Goal: Task Accomplishment & Management: Use online tool/utility

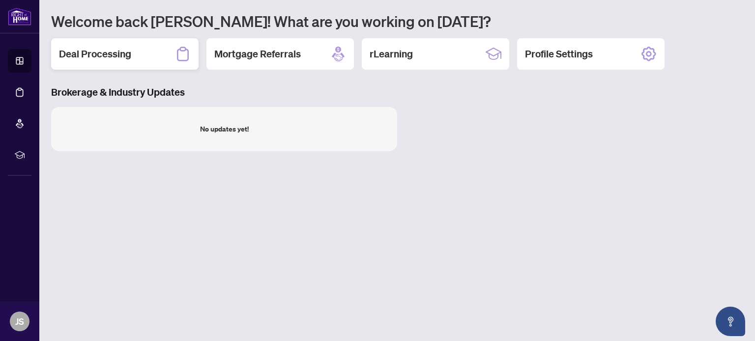
click at [92, 55] on h2 "Deal Processing" at bounding box center [95, 54] width 72 height 14
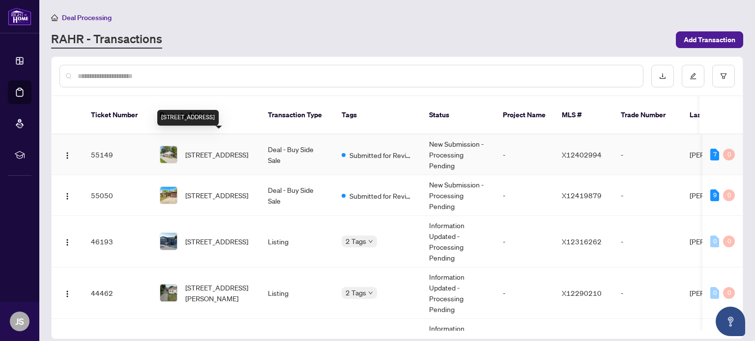
click at [234, 149] on span "[STREET_ADDRESS]" at bounding box center [216, 154] width 63 height 11
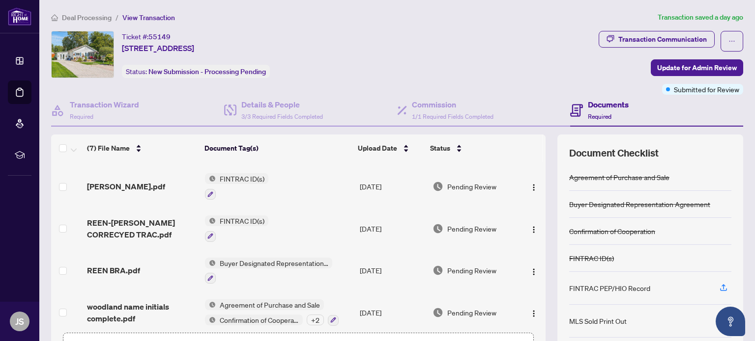
scroll to position [129, 0]
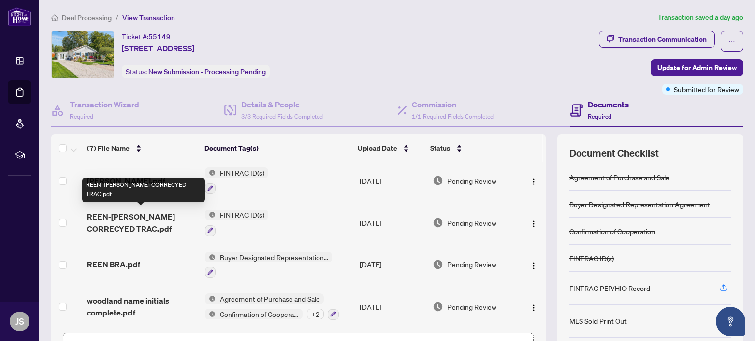
click at [141, 226] on span "REEN-[PERSON_NAME] CORRECYED TRAC.pdf" at bounding box center [142, 223] width 110 height 24
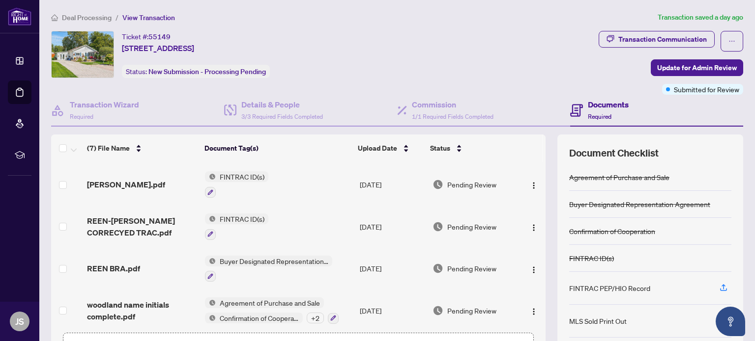
scroll to position [129, 0]
